Goal: Task Accomplishment & Management: Manage account settings

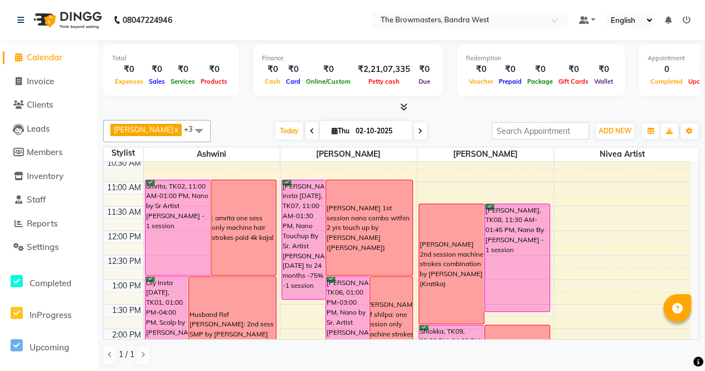
scroll to position [117, 0]
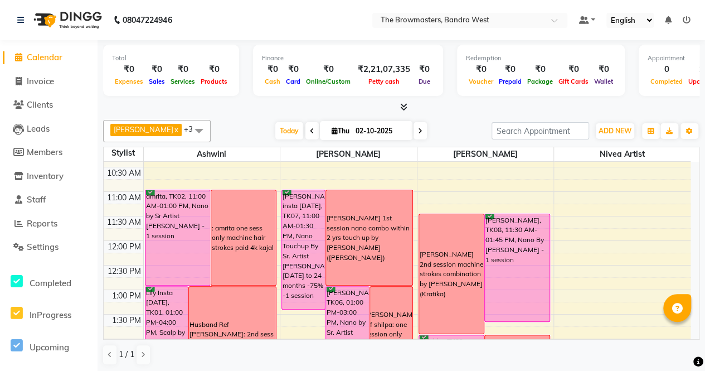
click at [422, 129] on icon at bounding box center [420, 131] width 4 height 7
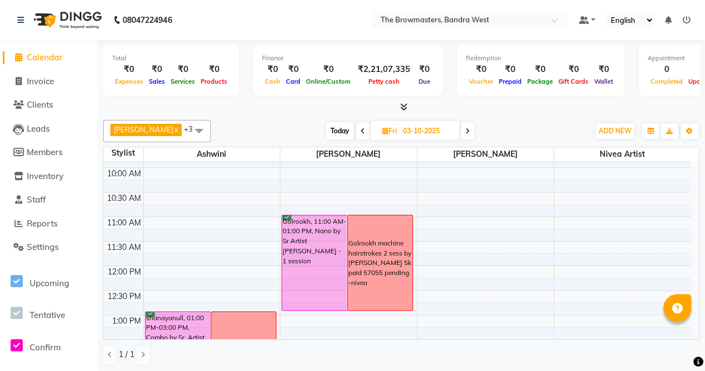
scroll to position [87, 0]
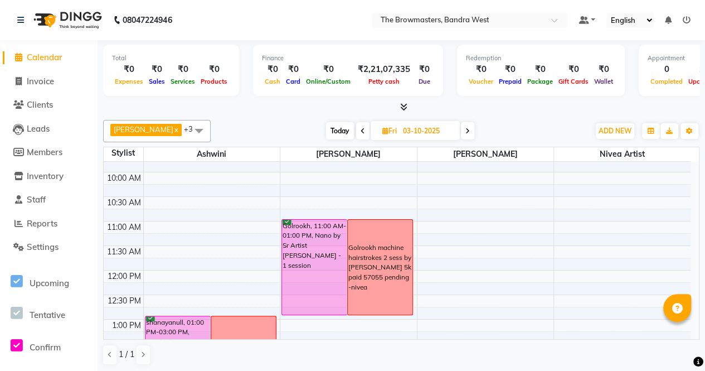
click at [468, 124] on span at bounding box center [467, 130] width 13 height 17
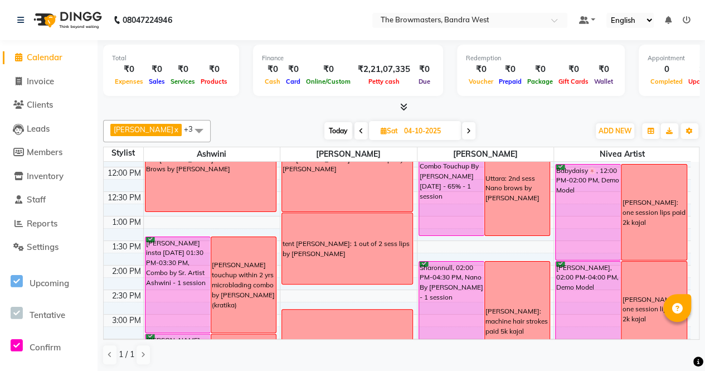
scroll to position [189, 0]
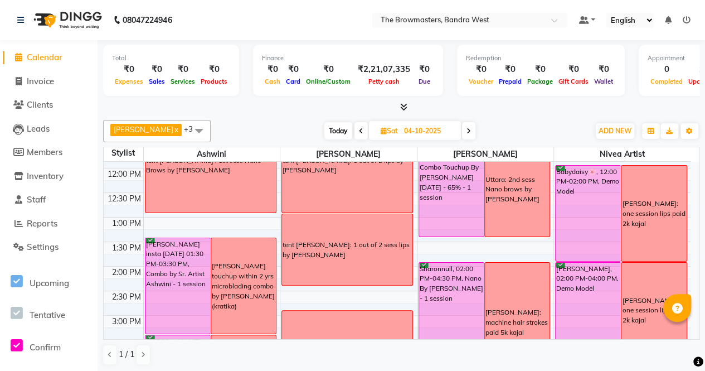
click at [474, 126] on span at bounding box center [468, 130] width 13 height 17
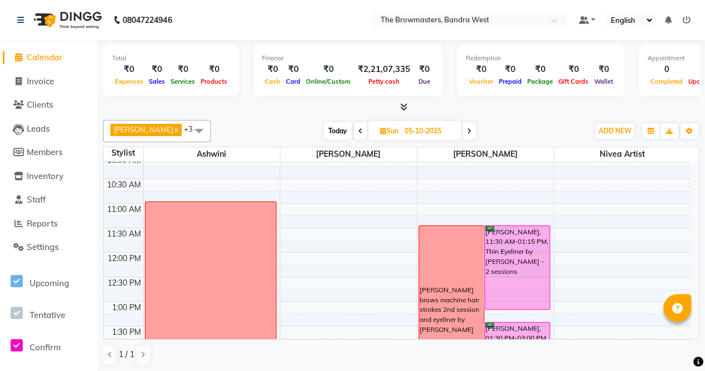
scroll to position [97, 0]
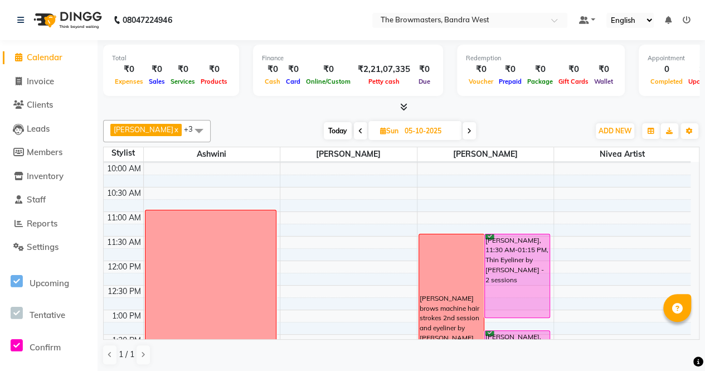
click at [341, 134] on span "Today" at bounding box center [338, 130] width 28 height 17
type input "02-10-2025"
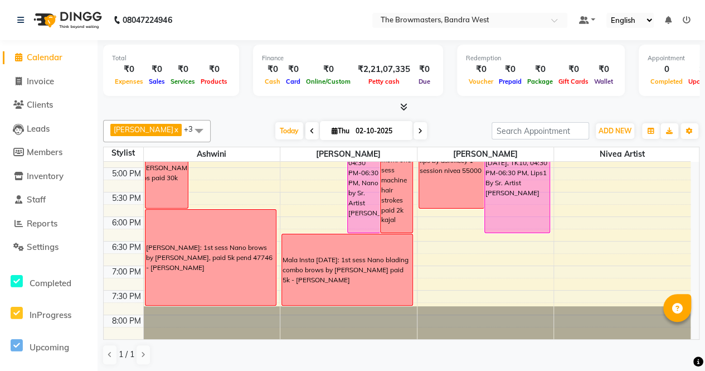
scroll to position [449, 0]
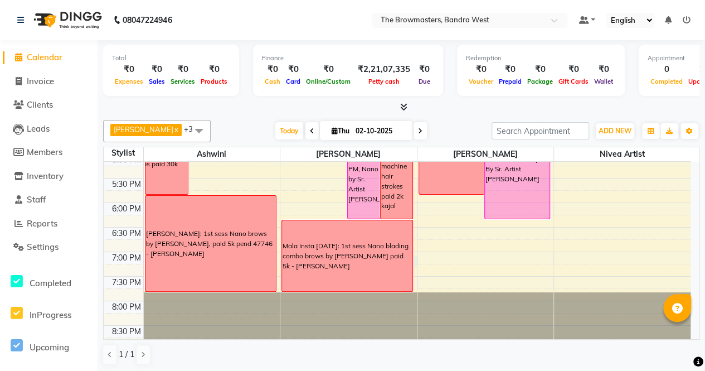
click at [415, 255] on div "8:00 AM 8:30 AM 9:00 AM 9:30 AM 10:00 AM 10:30 AM 11:00 AM 11:30 AM 12:00 PM 12…" at bounding box center [397, 30] width 587 height 637
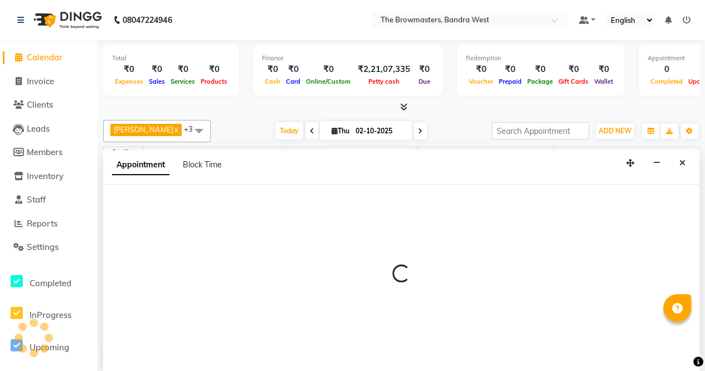
scroll to position [0, 0]
select select "64307"
select select "tentative"
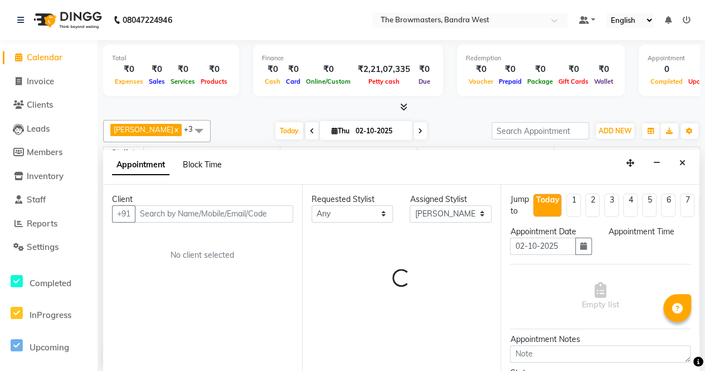
select select "1155"
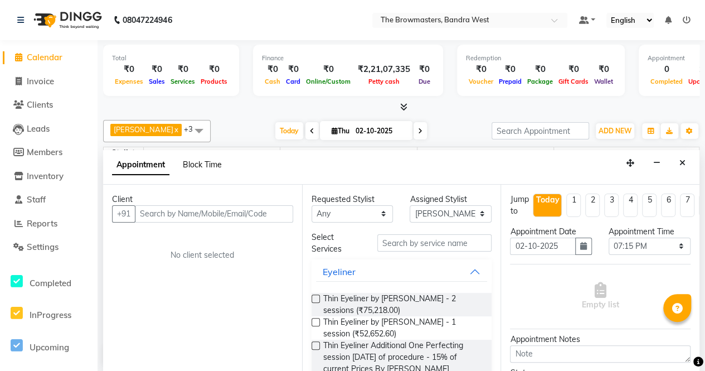
click at [200, 161] on span "Block Time" at bounding box center [202, 164] width 39 height 10
select select "64307"
select select "1155"
select select "1170"
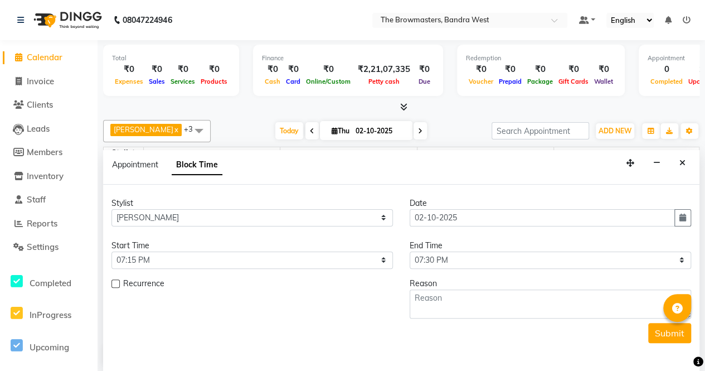
scroll to position [290, 0]
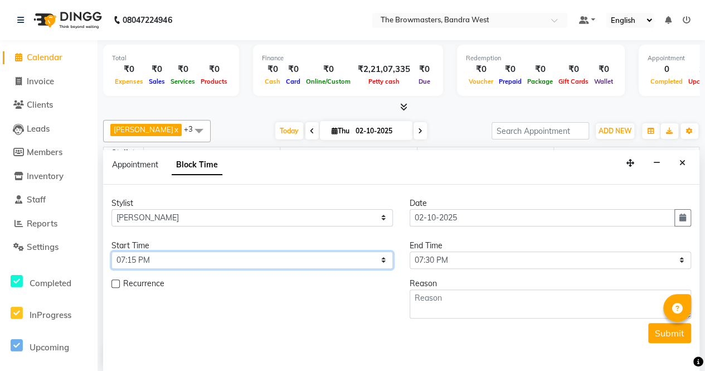
click at [159, 251] on select "Select 09:00 AM 09:15 AM 09:30 AM 09:45 AM 10:00 AM 10:15 AM 10:30 AM 10:45 AM …" at bounding box center [251, 259] width 281 height 17
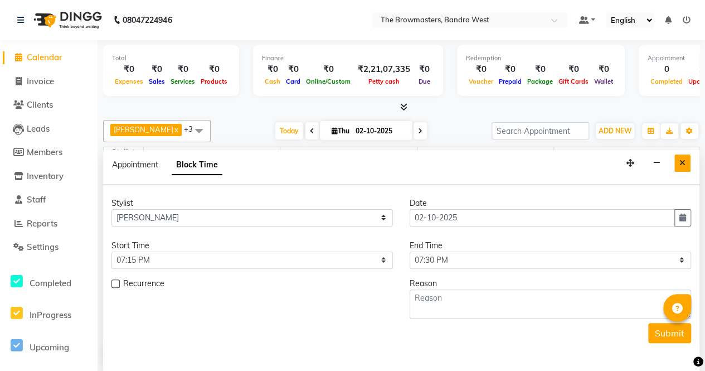
click at [681, 159] on icon "Close" at bounding box center [682, 163] width 6 height 8
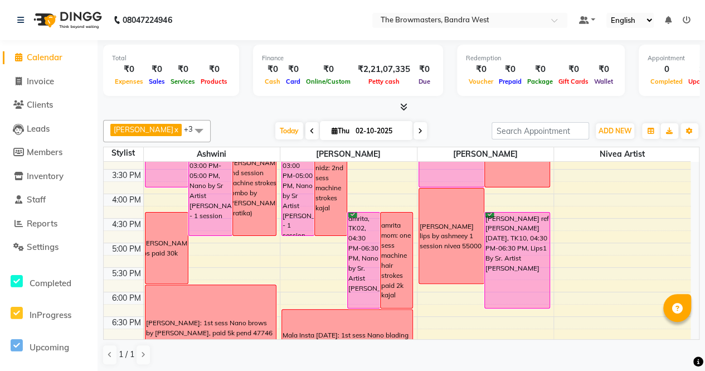
scroll to position [449, 0]
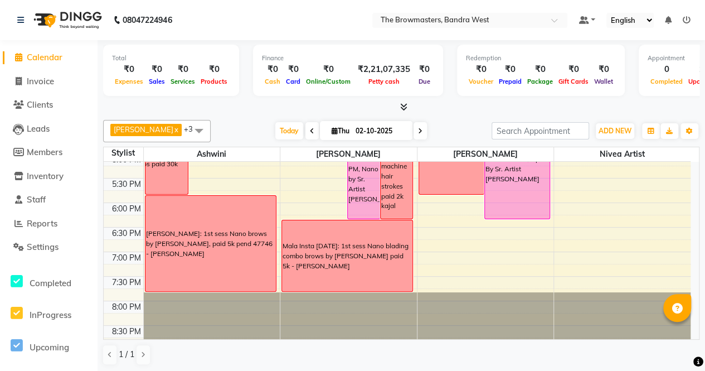
click at [342, 242] on div "Mala Insta [DATE]: 1st sess Nano blading combo brows by [PERSON_NAME] paid 5k -…" at bounding box center [347, 256] width 129 height 30
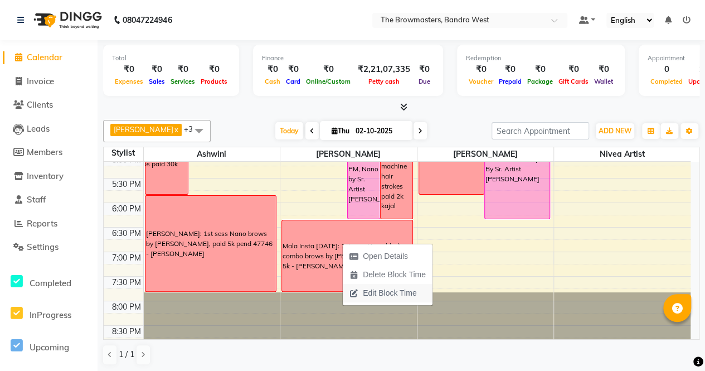
click at [367, 291] on span "Edit Block Time" at bounding box center [390, 293] width 54 height 12
select select "64307"
select select "1110"
select select "1200"
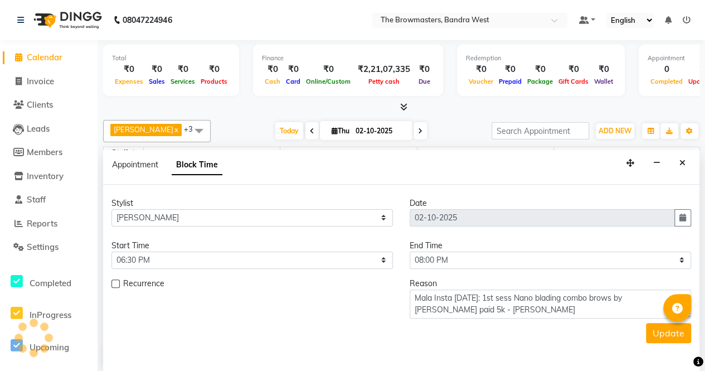
scroll to position [290, 0]
click at [689, 159] on button "Close" at bounding box center [682, 162] width 16 height 17
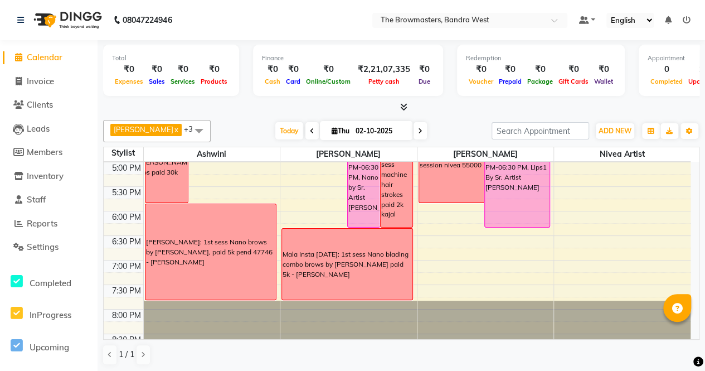
scroll to position [442, 0]
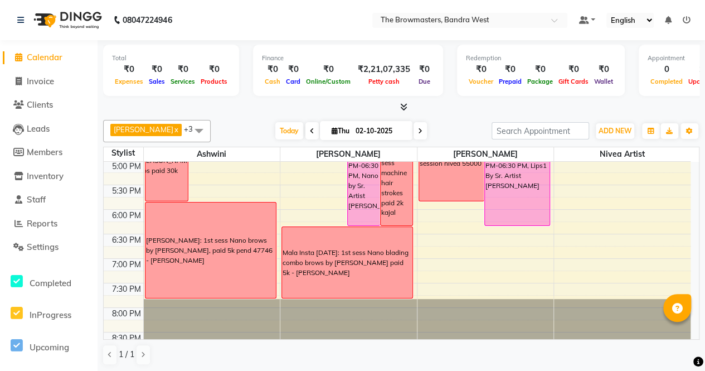
click at [420, 128] on icon at bounding box center [420, 131] width 4 height 7
type input "03-10-2025"
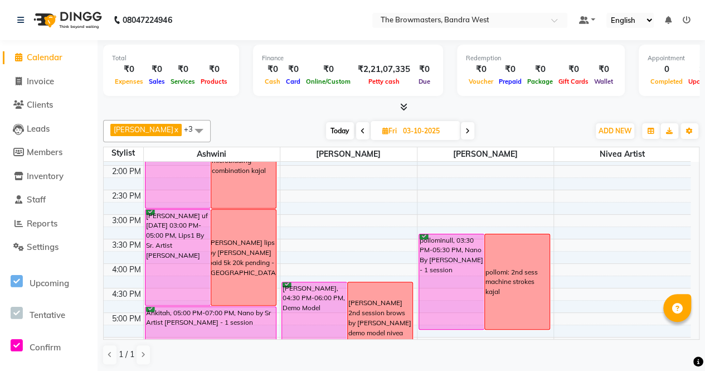
scroll to position [412, 0]
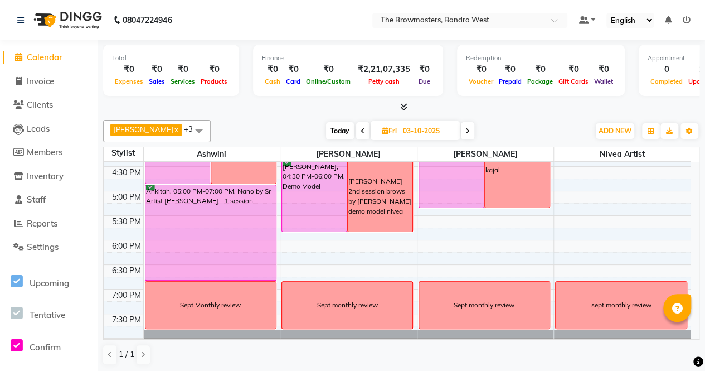
click at [205, 192] on div "Ankitah, 05:00 PM-07:00 PM, Nano by Sr Artist [PERSON_NAME] - 1 session" at bounding box center [210, 232] width 130 height 95
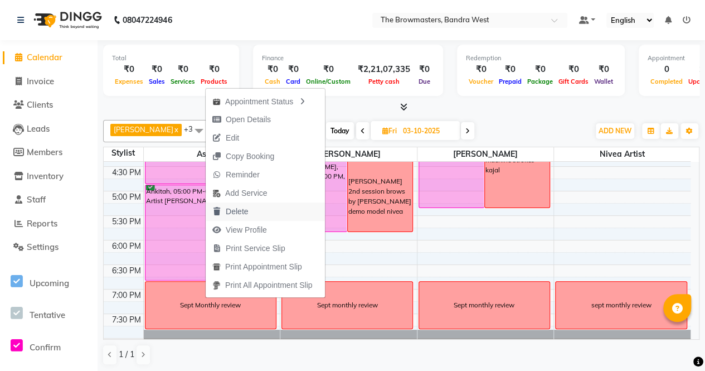
click at [237, 215] on span "Delete" at bounding box center [237, 212] width 22 height 12
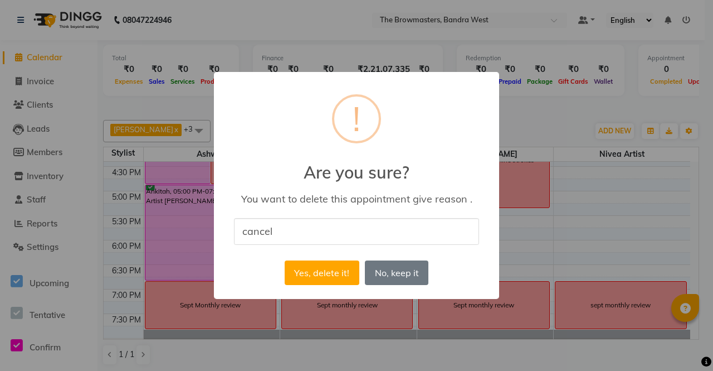
type input "cancel"
click at [417, 254] on div "× ! Are you sure? You want to delete this appointment give reason . cancel Yes,…" at bounding box center [356, 185] width 285 height 226
click at [345, 271] on button "Yes, delete it!" at bounding box center [322, 272] width 75 height 25
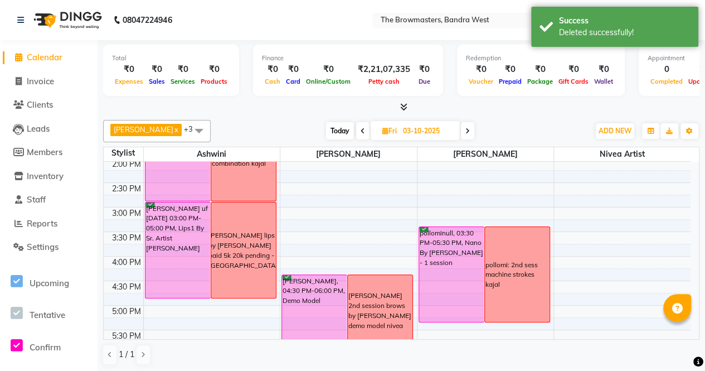
scroll to position [358, 0]
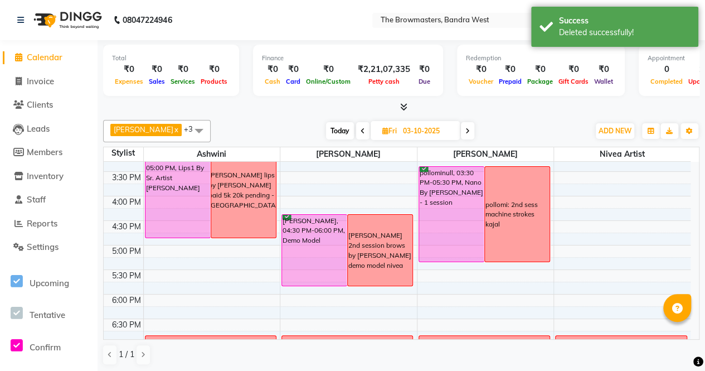
click at [337, 128] on span "Today" at bounding box center [340, 130] width 28 height 17
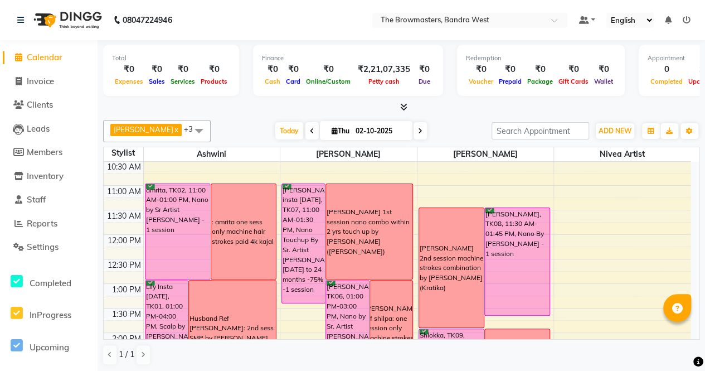
scroll to position [110, 0]
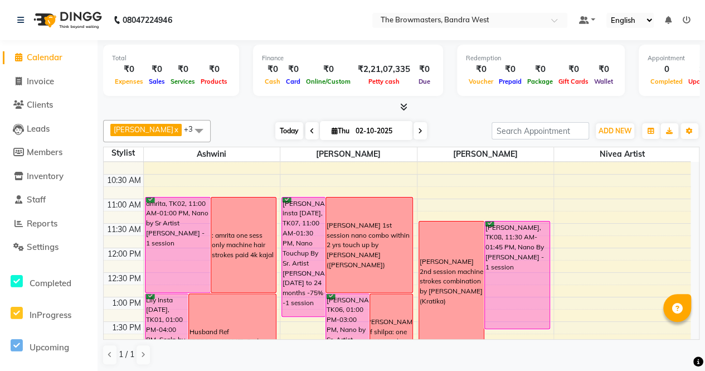
click at [294, 123] on span "Today" at bounding box center [289, 130] width 28 height 17
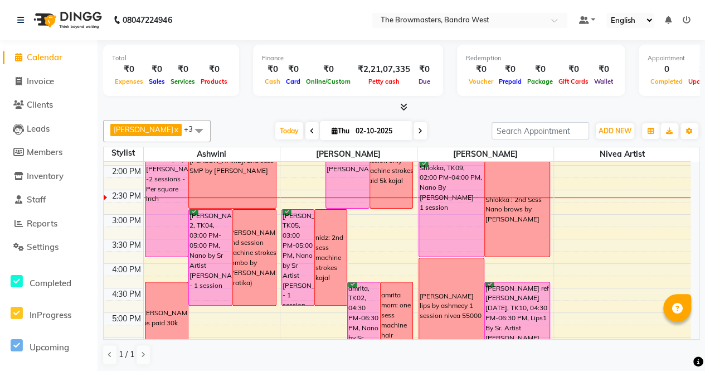
click at [422, 125] on span at bounding box center [420, 130] width 13 height 17
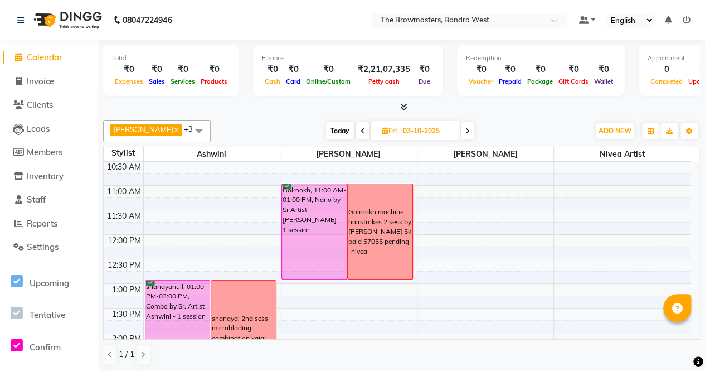
scroll to position [86, 0]
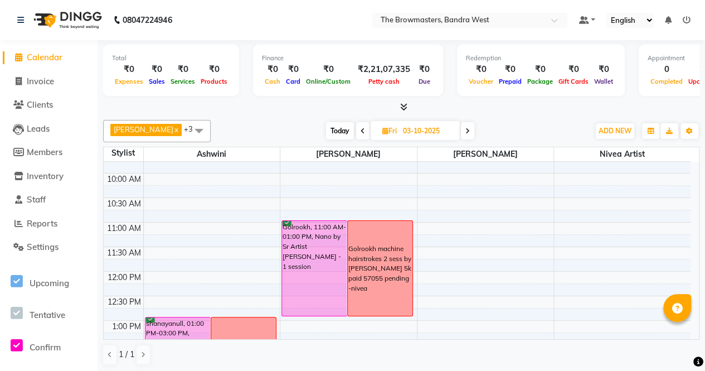
click at [339, 129] on span "Today" at bounding box center [340, 130] width 28 height 17
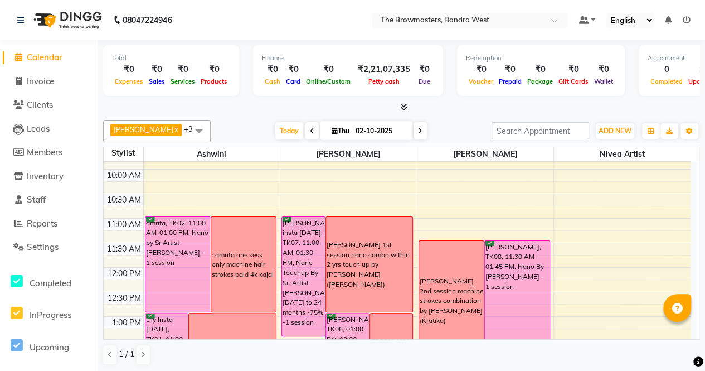
scroll to position [87, 0]
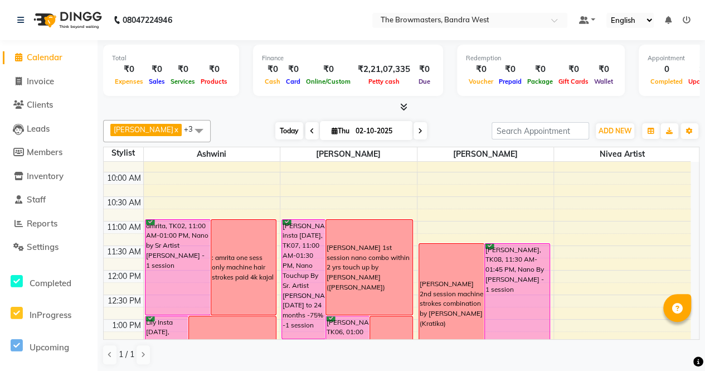
click at [302, 129] on span "Today" at bounding box center [289, 130] width 28 height 17
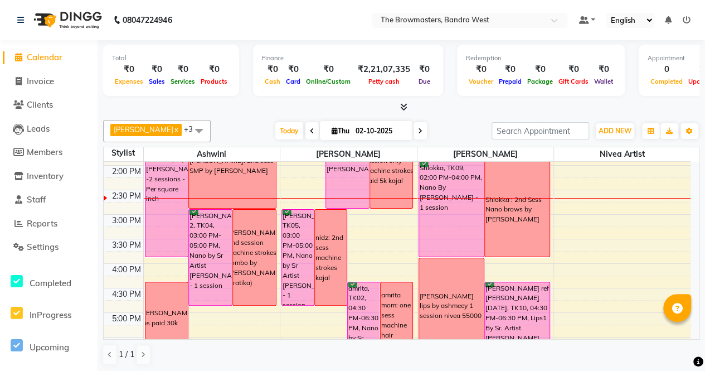
click at [684, 0] on nav "08047224946 Select Location × The Browmasters, Bandra West Default Panel My Pan…" at bounding box center [352, 20] width 705 height 40
click at [422, 130] on icon at bounding box center [420, 131] width 4 height 7
type input "03-10-2025"
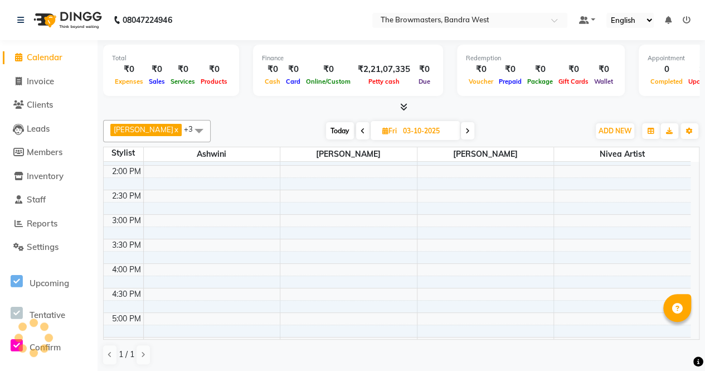
click at [423, 130] on input "03-10-2025" at bounding box center [428, 131] width 56 height 17
select select "10"
select select "2025"
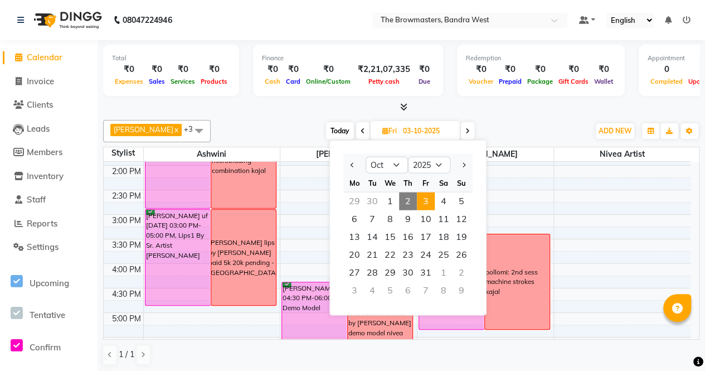
click at [467, 129] on span at bounding box center [467, 130] width 13 height 17
type input "04-10-2025"
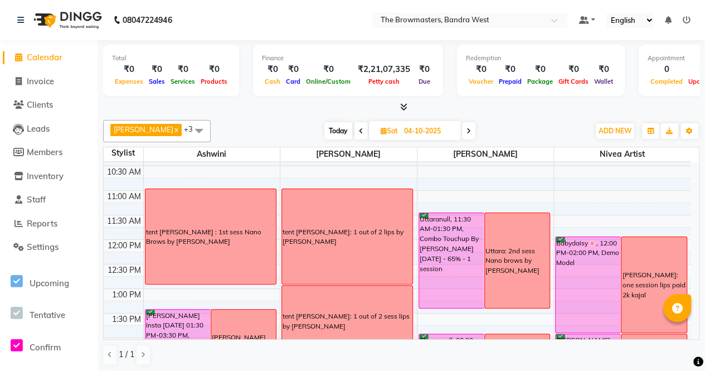
scroll to position [136, 0]
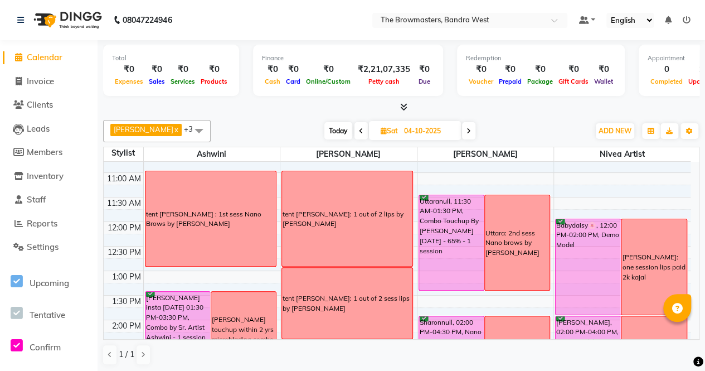
click at [244, 223] on div "tent [PERSON_NAME] : 1st sess Nano Brows by [PERSON_NAME]" at bounding box center [210, 219] width 129 height 20
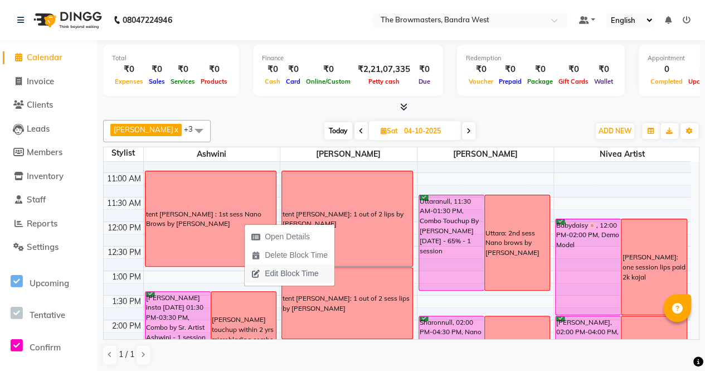
click at [274, 269] on span "Edit Block Time" at bounding box center [292, 274] width 54 height 12
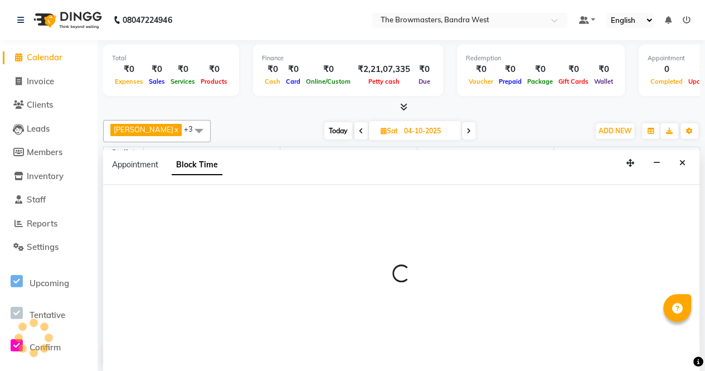
select select "64306"
select select "660"
select select "780"
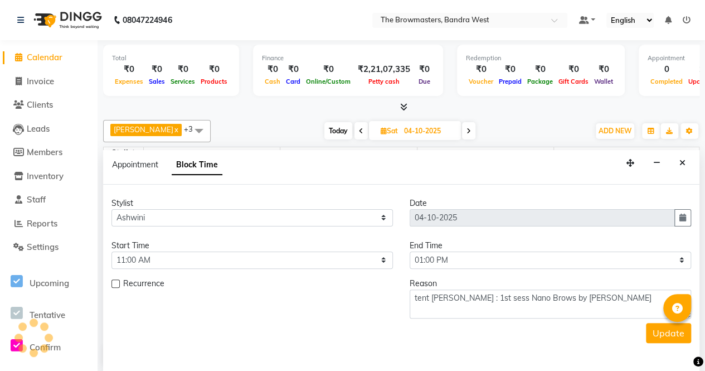
scroll to position [290, 0]
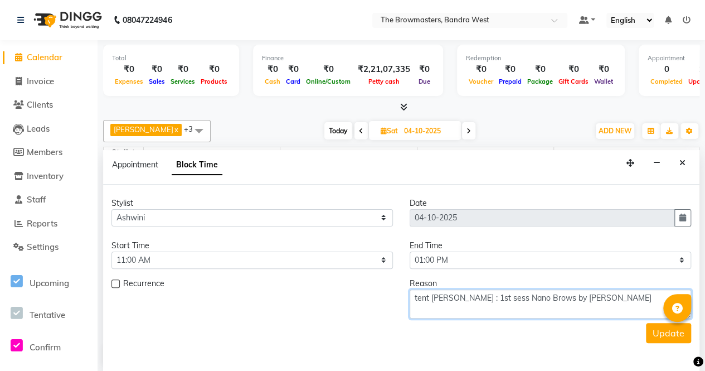
click at [433, 297] on textarea "tent [PERSON_NAME] : 1st sess Nano Brows by [PERSON_NAME]" at bounding box center [550, 303] width 281 height 29
click at [570, 296] on textarea "Umaima : 1st sess Nano Brows by [PERSON_NAME]" at bounding box center [550, 303] width 281 height 29
type textarea "Umaima : 1st sess Nano Brows by [PERSON_NAME], paid 5k - [PERSON_NAME]"
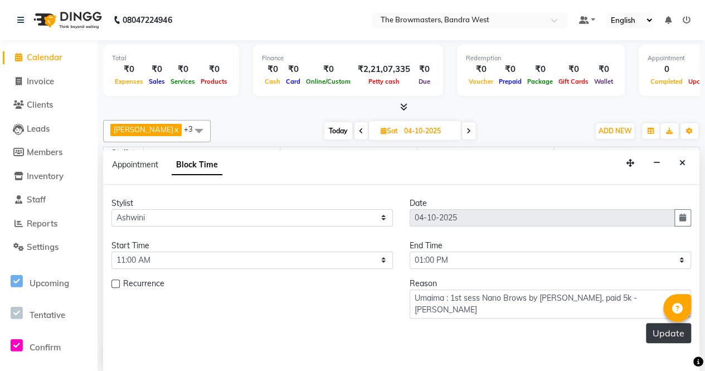
click at [660, 335] on button "Update" at bounding box center [668, 333] width 45 height 20
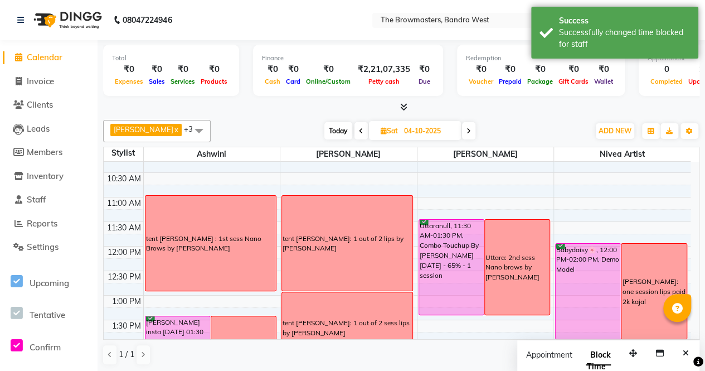
scroll to position [107, 0]
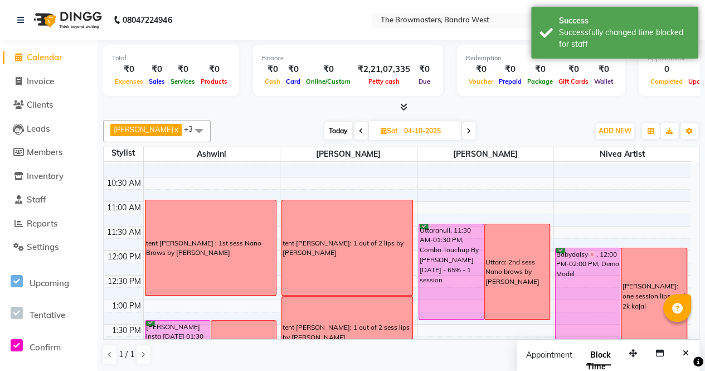
click at [333, 273] on div "tent [PERSON_NAME]: 1 out of 2 lips by [PERSON_NAME]" at bounding box center [347, 247] width 130 height 95
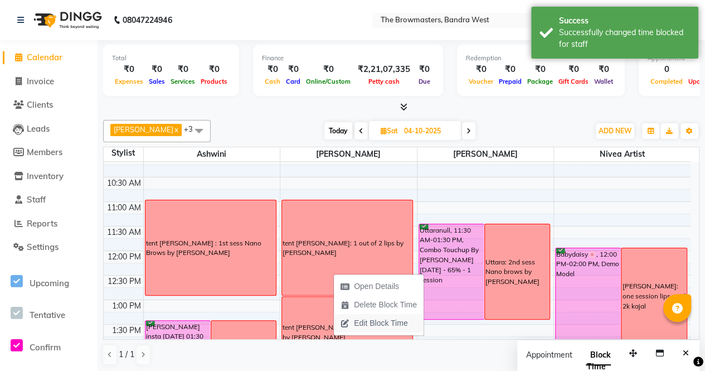
click at [361, 320] on span "Edit Block Time" at bounding box center [381, 323] width 54 height 12
select select "64307"
select select "660"
select select "780"
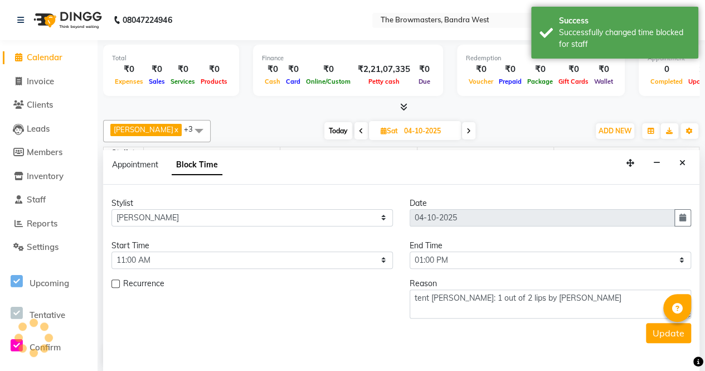
scroll to position [0, 0]
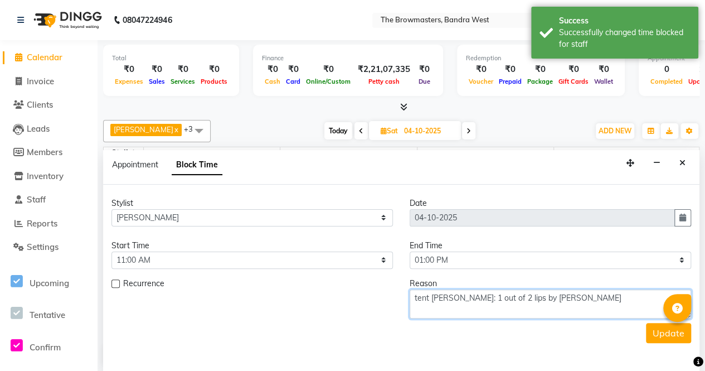
click at [432, 298] on textarea "tent [PERSON_NAME]: 1 out of 2 lips by [PERSON_NAME]" at bounding box center [550, 303] width 281 height 29
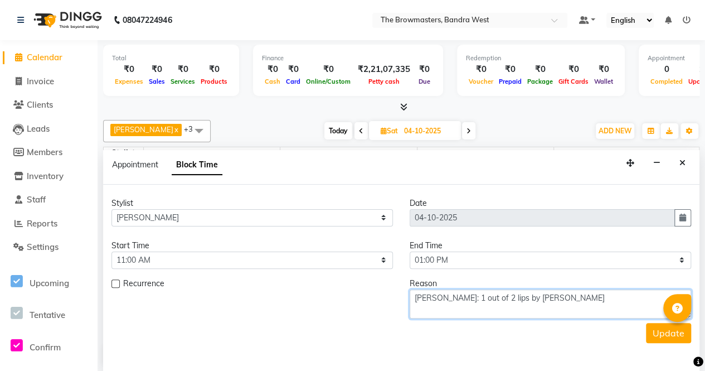
click at [551, 295] on textarea "[PERSON_NAME]: 1 out of 2 lips by [PERSON_NAME]" at bounding box center [550, 303] width 281 height 29
type textarea "[PERSON_NAME]: 1 out of 2 lips by [PERSON_NAME], paid 5k - [PERSON_NAME]"
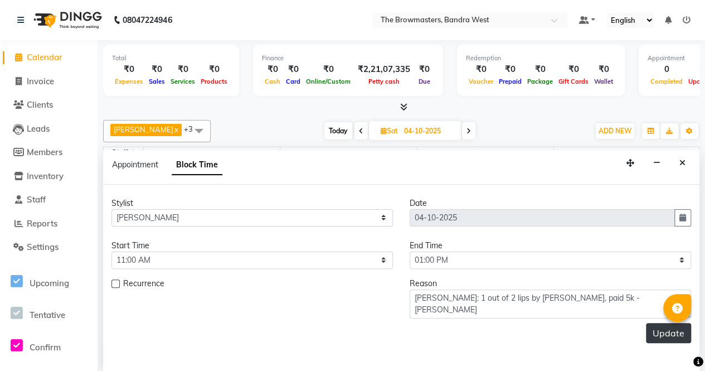
click at [650, 329] on button "Update" at bounding box center [668, 333] width 45 height 20
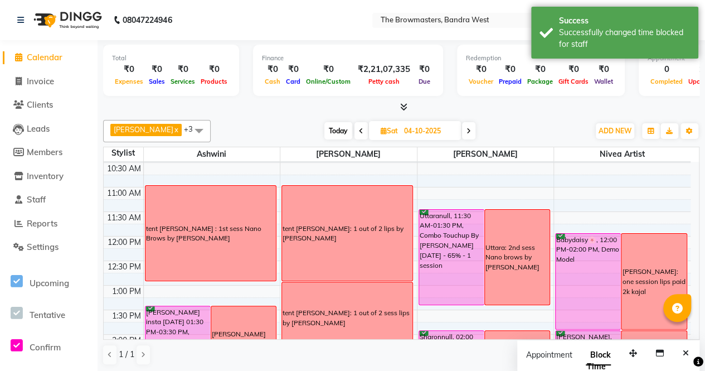
scroll to position [120, 0]
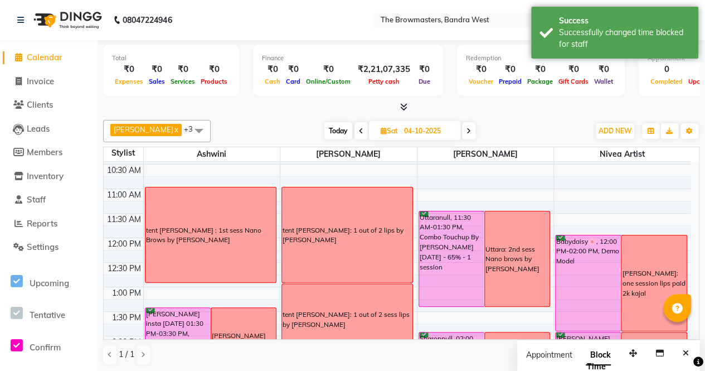
click at [328, 313] on div "tent [PERSON_NAME]: 1 out of 2 sess lips by [PERSON_NAME]" at bounding box center [347, 319] width 129 height 20
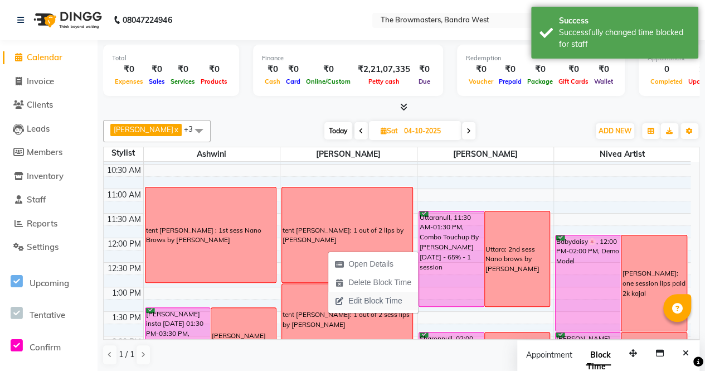
click at [371, 298] on span "Edit Block Time" at bounding box center [375, 301] width 54 height 12
select select "64307"
select select "780"
select select "870"
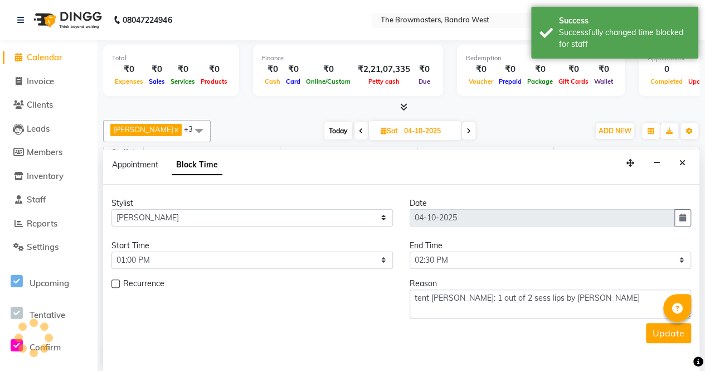
scroll to position [0, 0]
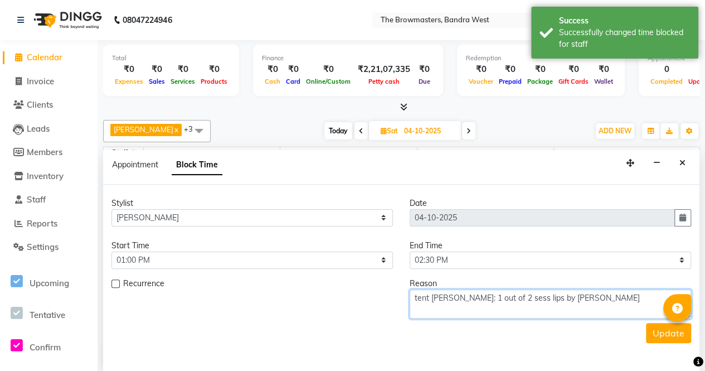
click at [429, 294] on textarea "tent [PERSON_NAME]: 1 out of 2 sess lips by [PERSON_NAME]" at bounding box center [550, 303] width 281 height 29
click at [563, 296] on textarea "Umaima: 1 out of 2 sess lips by [PERSON_NAME]" at bounding box center [550, 303] width 281 height 29
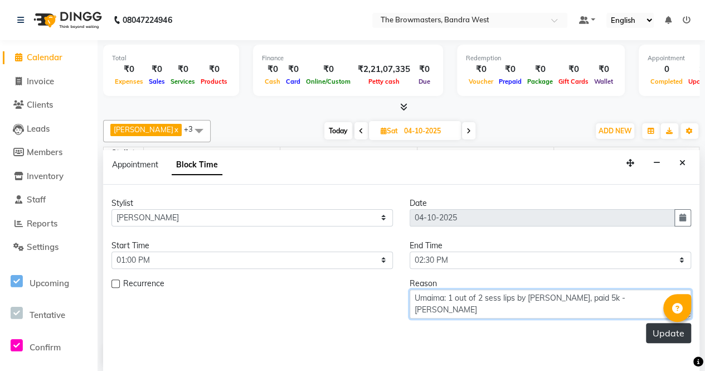
type textarea "Umaima: 1 out of 2 sess lips by [PERSON_NAME], paid 5k - [PERSON_NAME]"
click at [658, 325] on button "Update" at bounding box center [668, 333] width 45 height 20
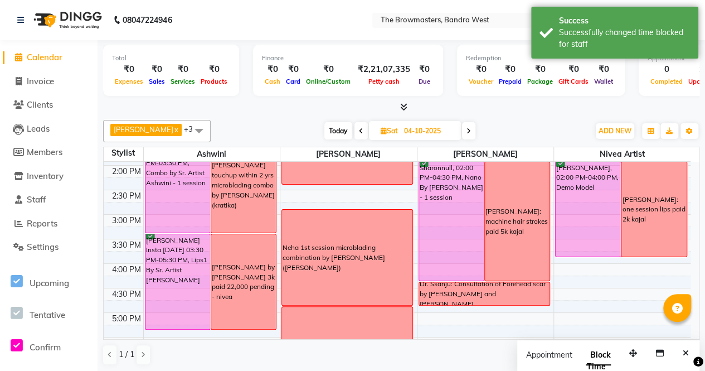
click at [328, 123] on span "Today" at bounding box center [338, 130] width 28 height 17
type input "02-10-2025"
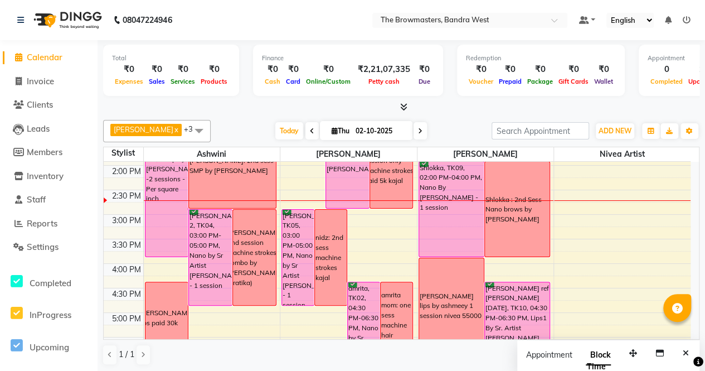
click at [392, 132] on input "02-10-2025" at bounding box center [380, 131] width 56 height 17
select select "10"
select select "2025"
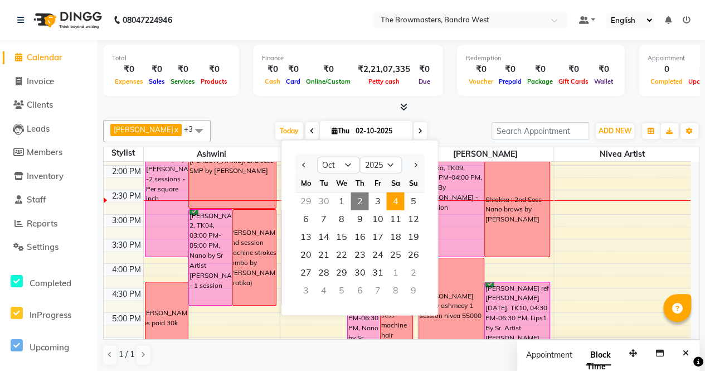
click at [395, 200] on span "4" at bounding box center [395, 201] width 18 height 18
type input "04-10-2025"
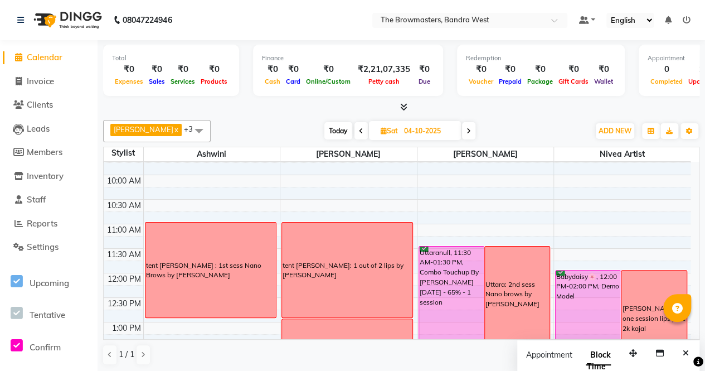
scroll to position [84, 0]
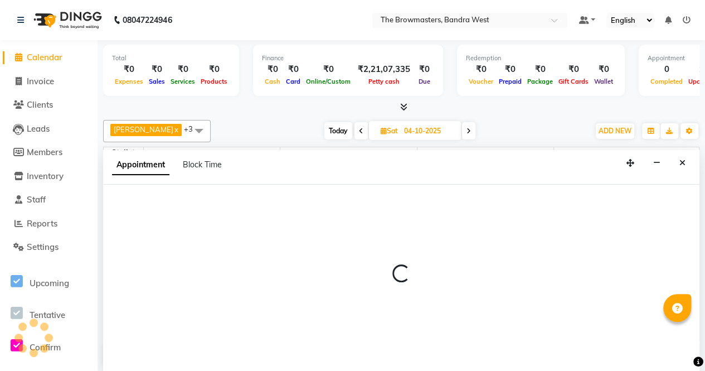
scroll to position [0, 0]
select select "88429"
select select "660"
select select "tentative"
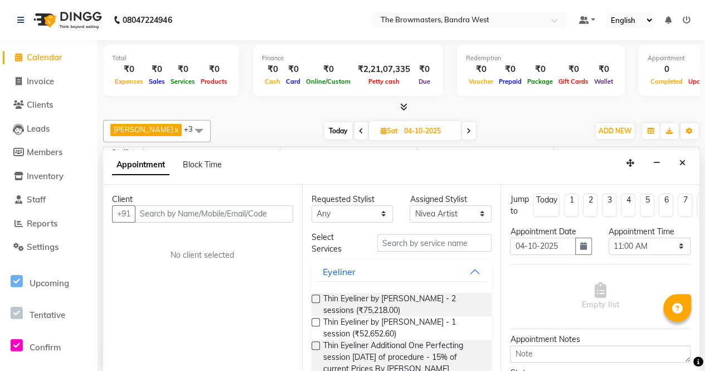
click at [686, 232] on div "Appointment Time Select 09:00 AM 09:15 AM 09:30 AM 09:45 AM 10:00 AM 10:15 AM 1…" at bounding box center [649, 245] width 99 height 38
click at [341, 130] on span "Today" at bounding box center [338, 130] width 28 height 17
type input "02-10-2025"
select select "660"
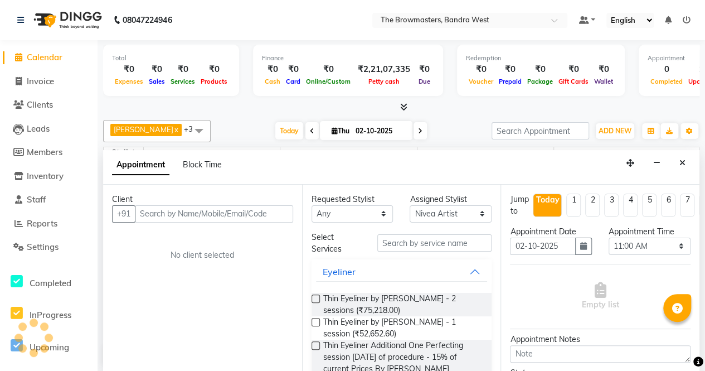
scroll to position [290, 0]
click at [684, 159] on icon "Close" at bounding box center [682, 163] width 6 height 8
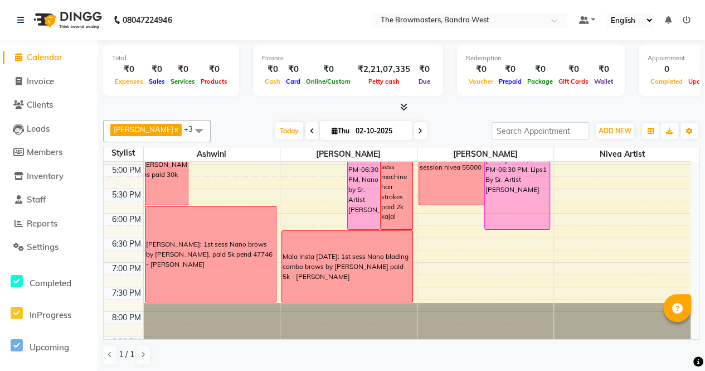
scroll to position [445, 0]
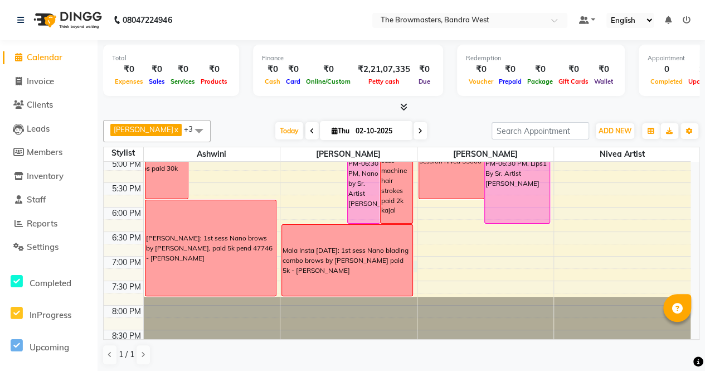
click at [416, 270] on div "8:00 AM 8:30 AM 9:00 AM 9:30 AM 10:00 AM 10:30 AM 11:00 AM 11:30 AM 12:00 PM 12…" at bounding box center [397, 35] width 587 height 637
select select "64307"
select select "tentative"
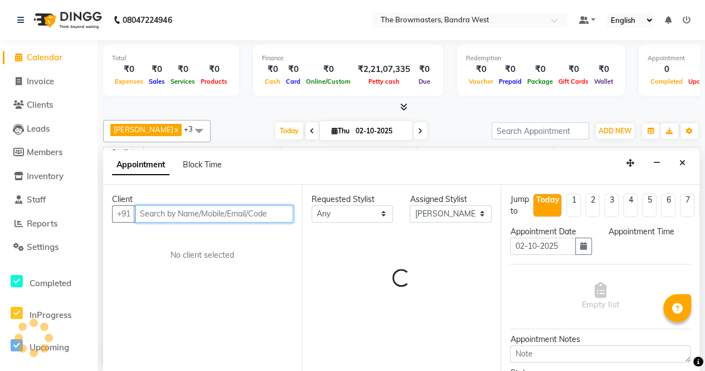
select select "1155"
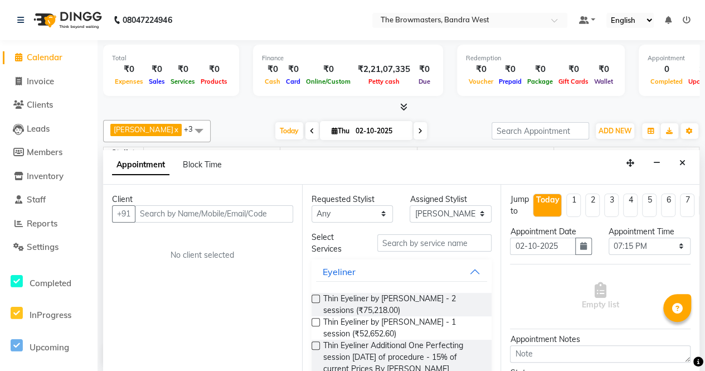
click at [195, 168] on div "Block Time" at bounding box center [202, 165] width 39 height 12
click at [196, 164] on span "Block Time" at bounding box center [202, 164] width 39 height 10
select select "64307"
select select "1155"
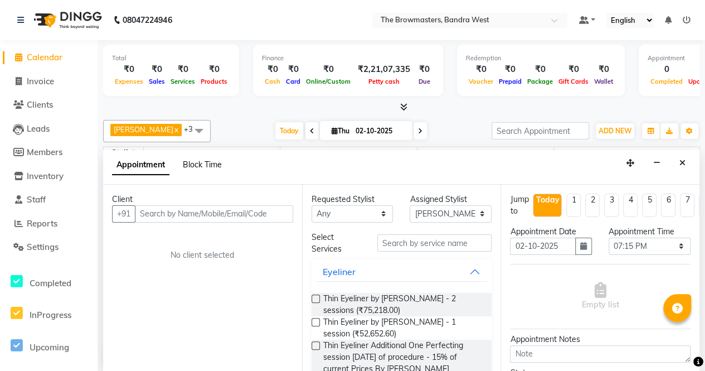
select select "1170"
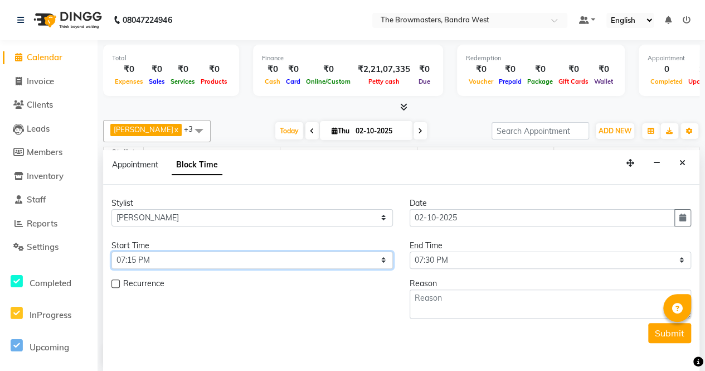
click at [191, 257] on select "Select 09:00 AM 09:15 AM 09:30 AM 09:45 AM 10:00 AM 10:15 AM 10:30 AM 10:45 AM …" at bounding box center [251, 259] width 281 height 17
select select "1170"
click at [111, 251] on select "Select 09:00 AM 09:15 AM 09:30 AM 09:45 AM 10:00 AM 10:15 AM 10:30 AM 10:45 AM …" at bounding box center [251, 259] width 281 height 17
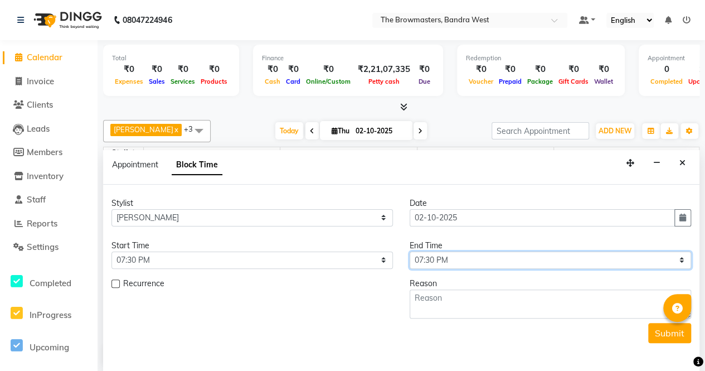
click at [478, 258] on select "Select 09:00 AM 09:15 AM 09:30 AM 09:45 AM 10:00 AM 10:15 AM 10:30 AM 10:45 AM …" at bounding box center [550, 259] width 281 height 17
select select "1200"
click at [410, 251] on select "Select 09:00 AM 09:15 AM 09:30 AM 09:45 AM 10:00 AM 10:15 AM 10:30 AM 10:45 AM …" at bounding box center [550, 259] width 281 height 17
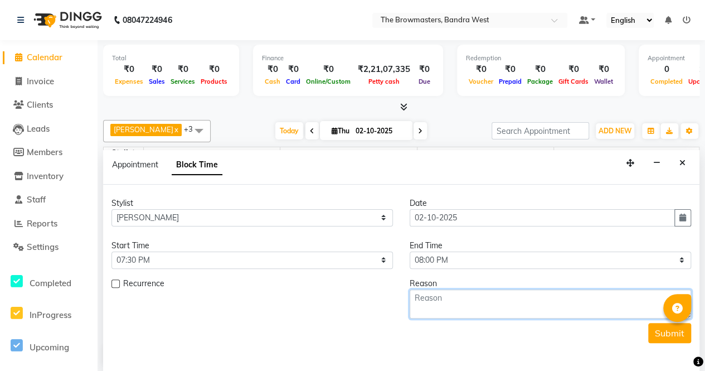
click at [456, 296] on textarea at bounding box center [550, 303] width 281 height 29
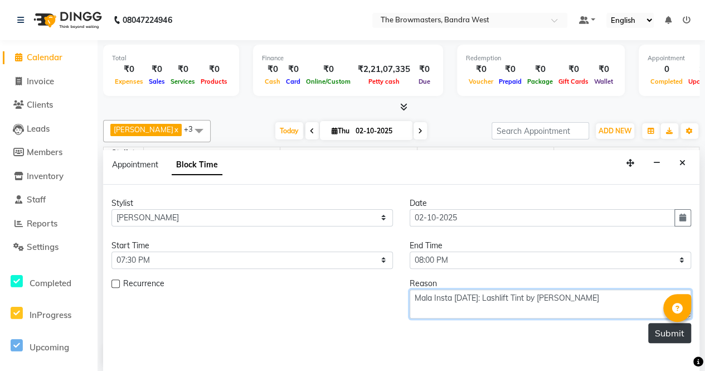
type textarea "Mala Insta [DATE]: Lashlift Tint by [PERSON_NAME]"
click at [663, 333] on button "Submit" at bounding box center [669, 333] width 43 height 20
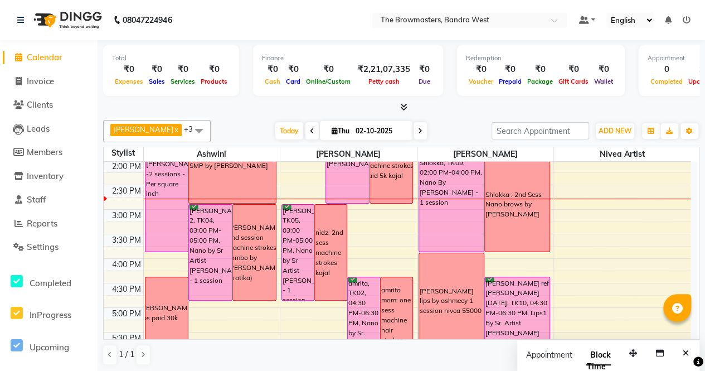
scroll to position [300, 0]
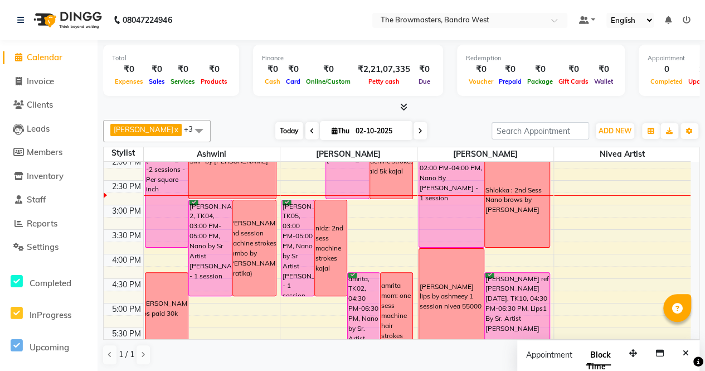
click at [291, 129] on span "Today" at bounding box center [289, 130] width 28 height 17
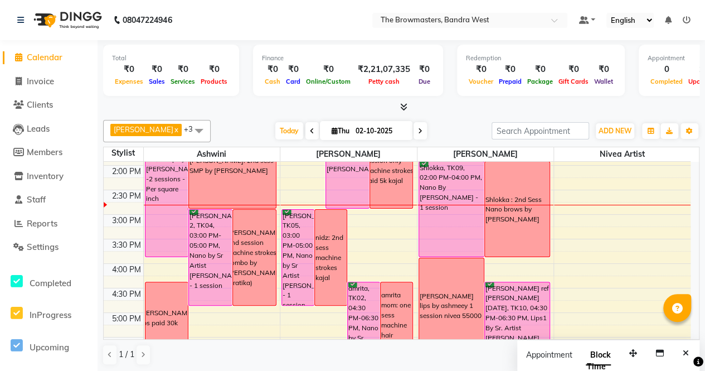
click at [420, 129] on icon at bounding box center [420, 131] width 4 height 7
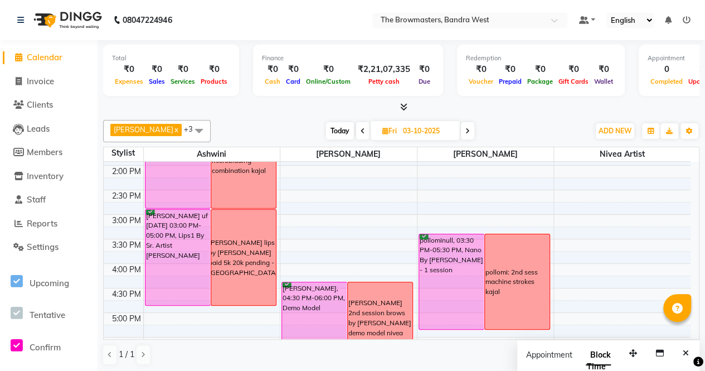
click at [473, 131] on span at bounding box center [467, 130] width 13 height 17
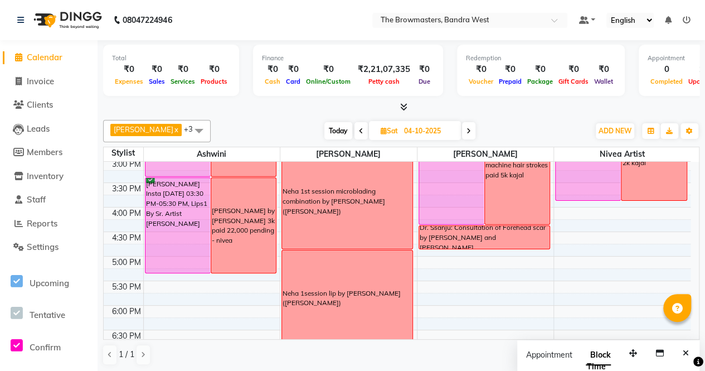
scroll to position [356, 0]
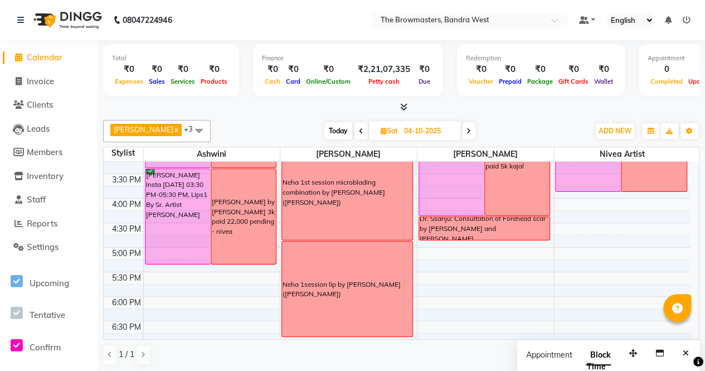
click at [346, 125] on span "Today" at bounding box center [338, 130] width 28 height 17
type input "02-10-2025"
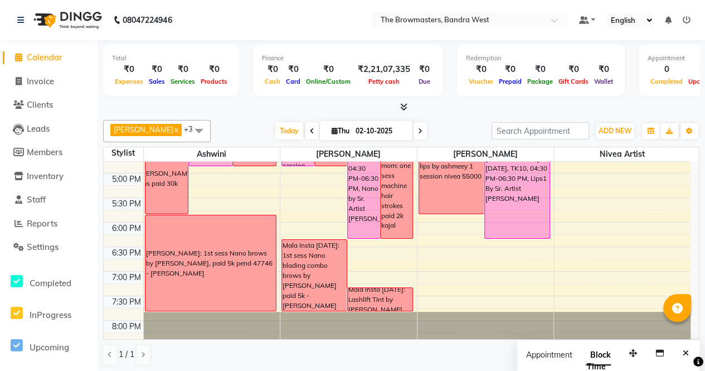
scroll to position [449, 0]
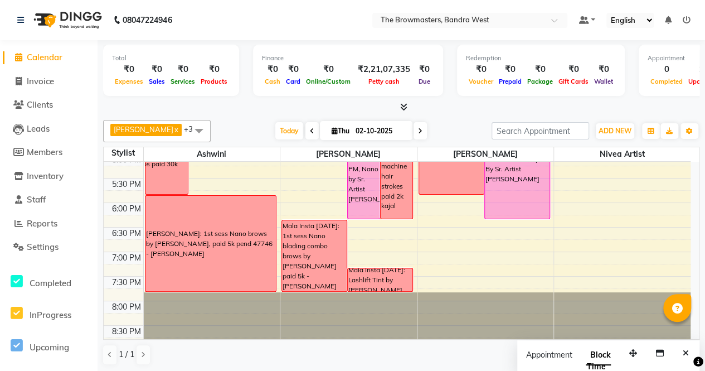
click at [385, 278] on div "Mala Insta [DATE]: Lashlift Tint by [PERSON_NAME]" at bounding box center [380, 280] width 64 height 30
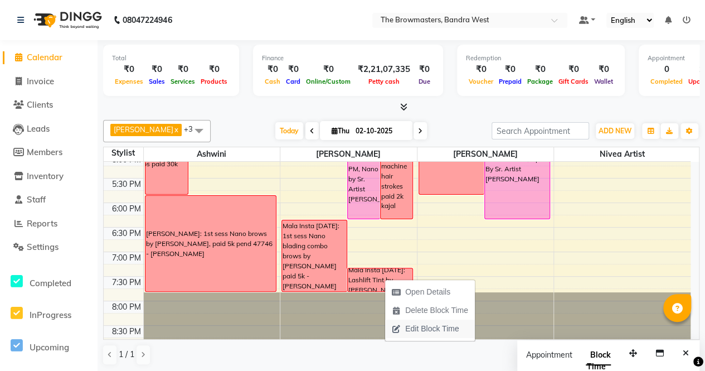
click at [417, 324] on span "Edit Block Time" at bounding box center [432, 329] width 54 height 12
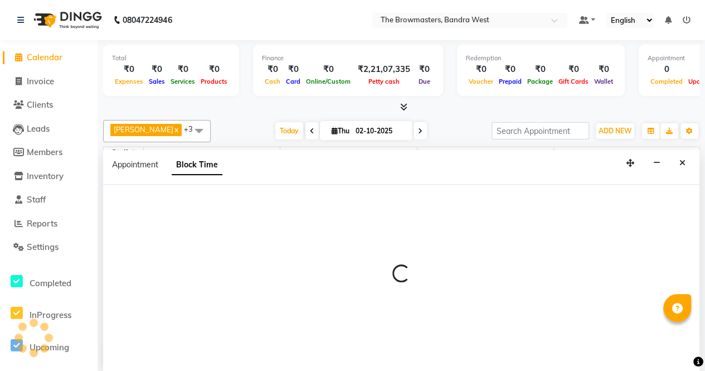
select select "64307"
select select "1170"
select select "1200"
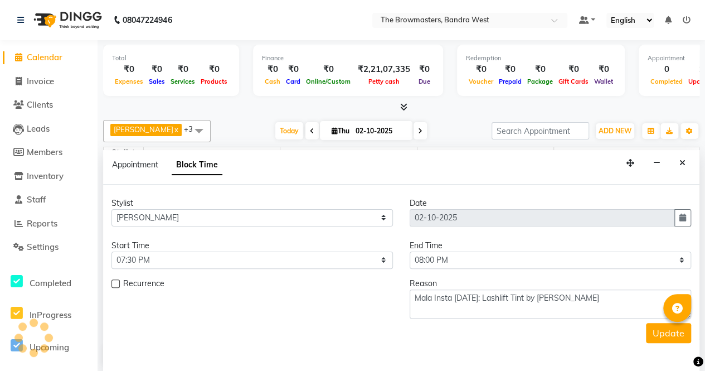
scroll to position [290, 0]
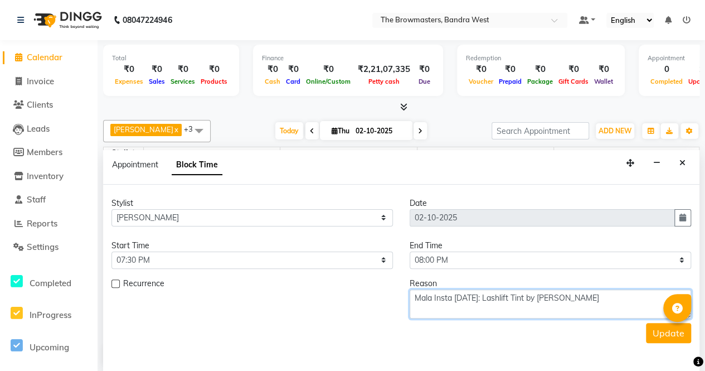
click at [571, 295] on textarea "Mala Insta [DATE]: Lashlift Tint by [PERSON_NAME]" at bounding box center [550, 303] width 281 height 29
type textarea "Mala Insta [DATE]: Lashlift Tint by [PERSON_NAME], pend 7k - [PERSON_NAME]"
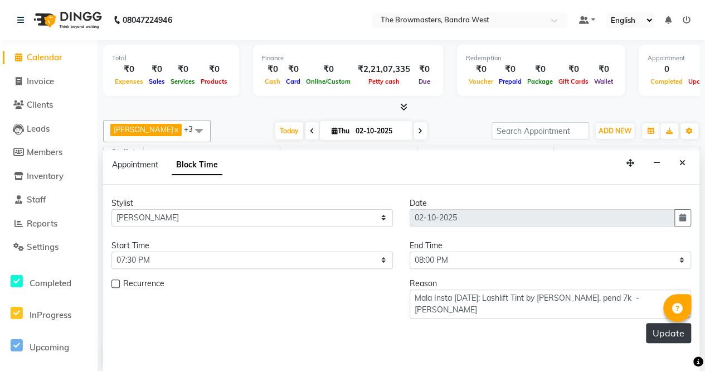
click at [663, 332] on button "Update" at bounding box center [668, 333] width 45 height 20
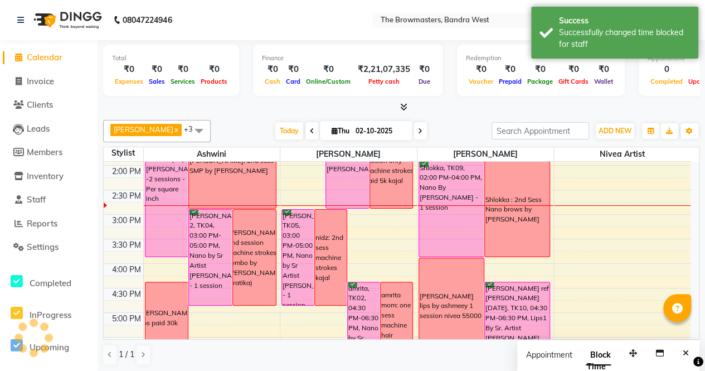
scroll to position [0, 0]
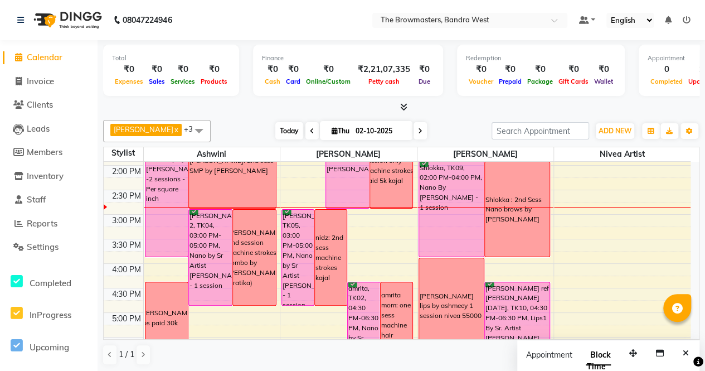
click at [292, 130] on span "Today" at bounding box center [289, 130] width 28 height 17
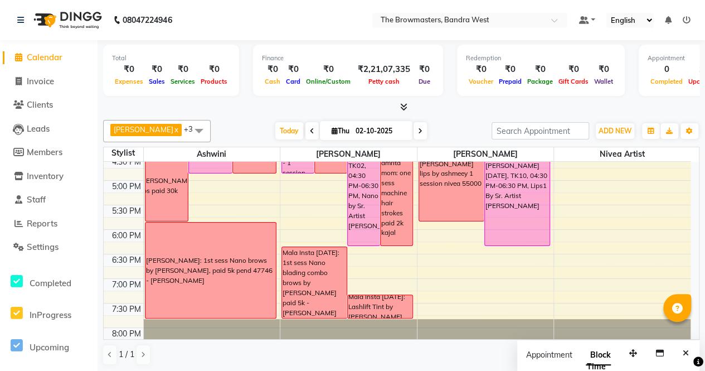
scroll to position [449, 0]
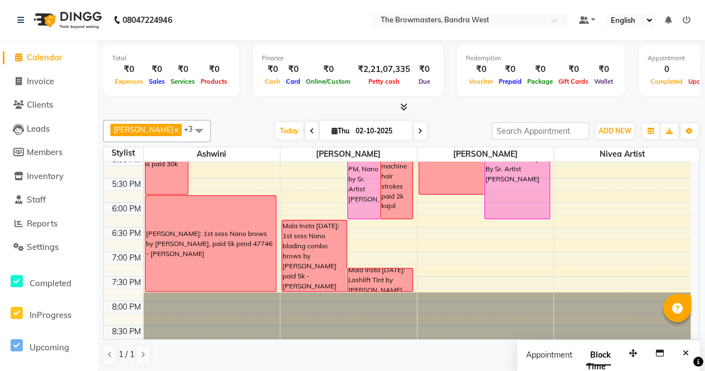
click at [704, 326] on html "08047224946 Select Location × The Browmasters, Bandra West Default Panel My Pan…" at bounding box center [352, 185] width 705 height 371
click at [702, 326] on div "Total ₹0 Expenses ₹0 Sales ₹0 Services ₹0 Products Finance ₹0 Cash ₹0 Card ₹0 O…" at bounding box center [401, 206] width 607 height 332
click at [286, 133] on span "Today" at bounding box center [289, 130] width 28 height 17
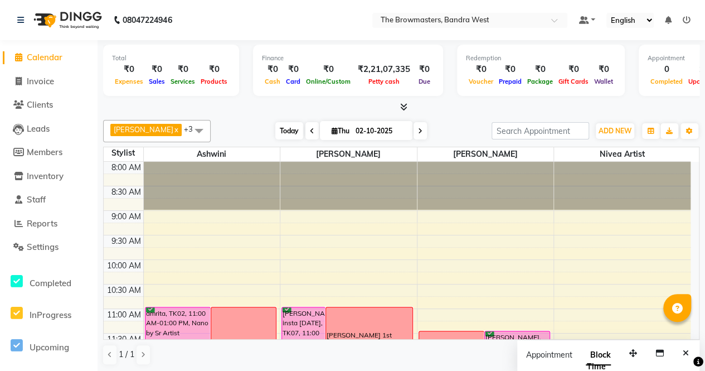
scroll to position [339, 0]
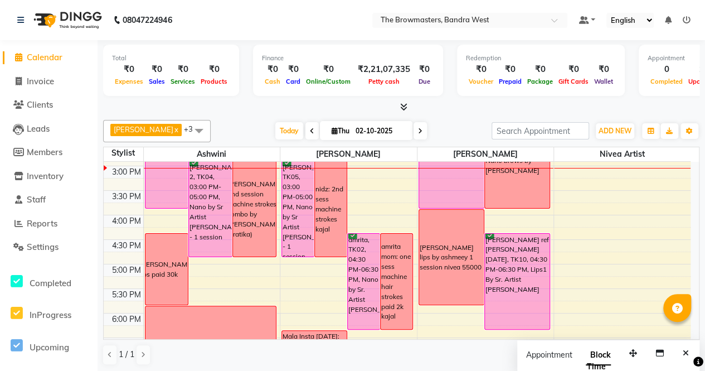
click at [344, 132] on span "Thu" at bounding box center [340, 131] width 23 height 8
select select "10"
select select "2025"
